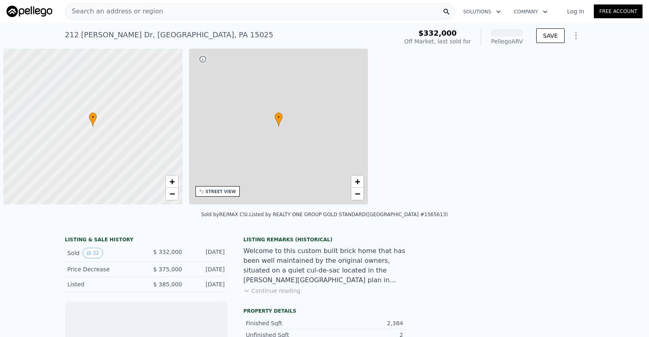
scroll to position [0, 3]
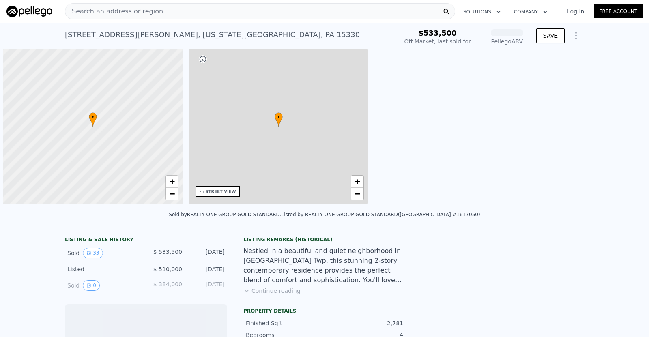
scroll to position [0, 3]
